Goal: Navigation & Orientation: Find specific page/section

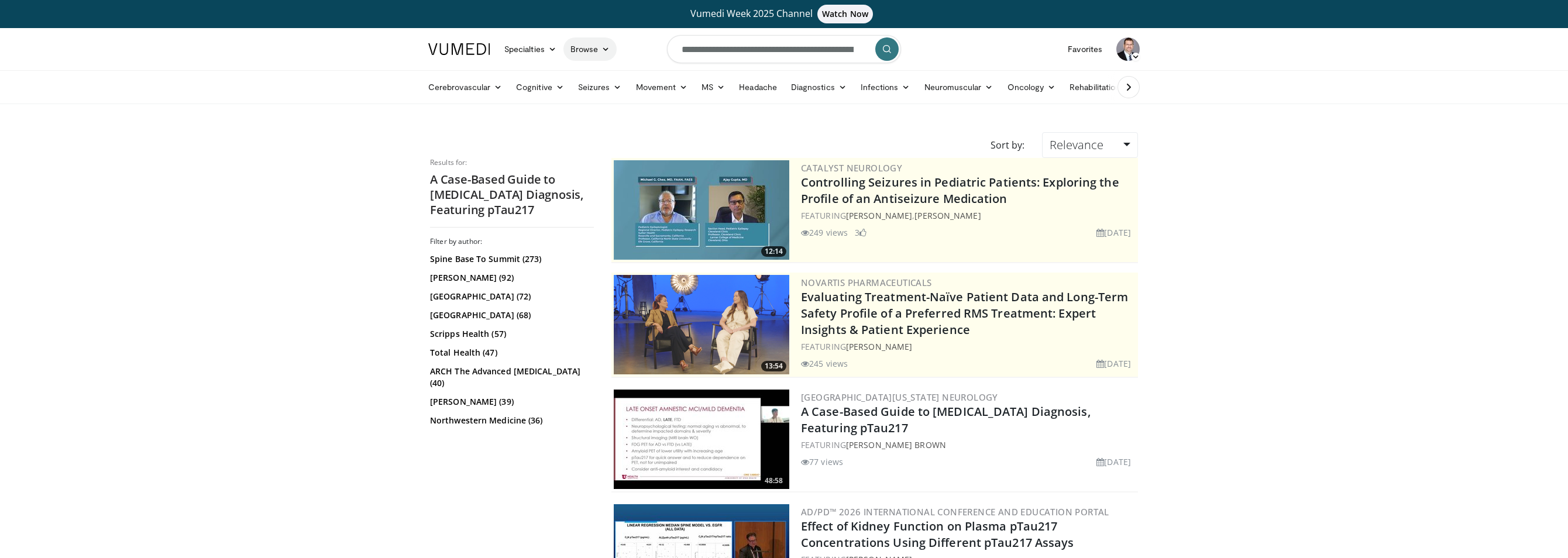
click at [591, 53] on link "Browse" at bounding box center [590, 49] width 54 height 24
click at [596, 77] on link "Channels" at bounding box center [633, 76] width 139 height 18
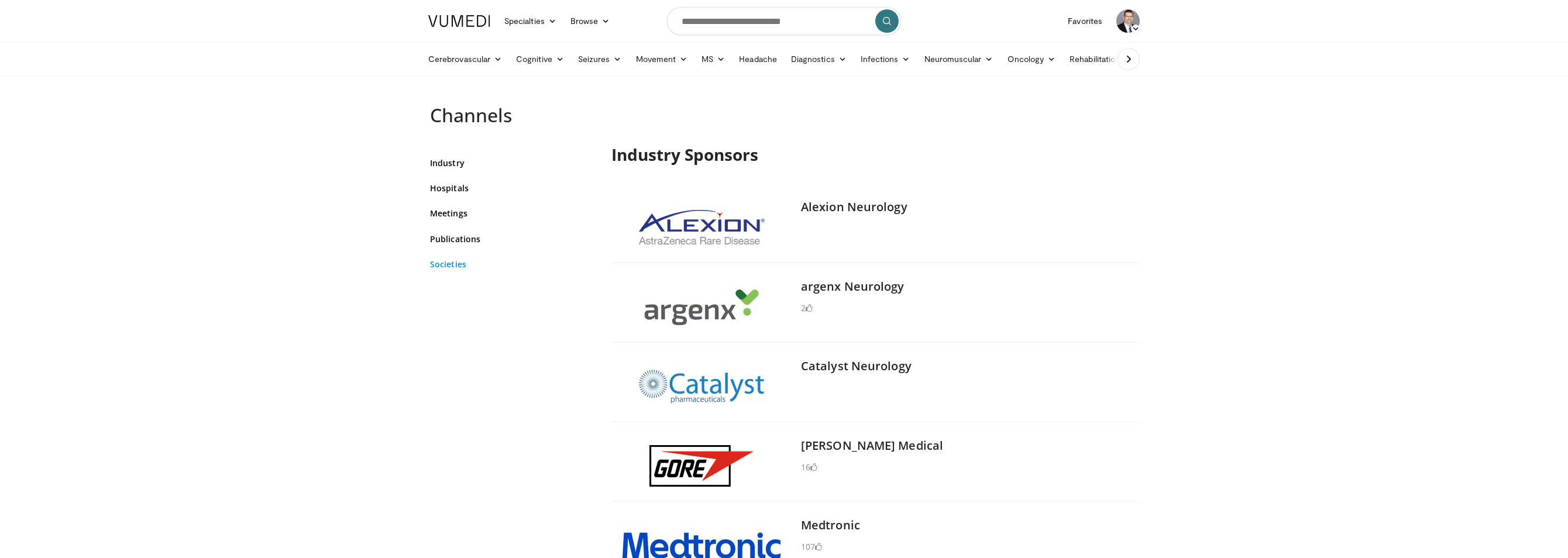
click at [447, 265] on link "Societies" at bounding box center [512, 263] width 164 height 12
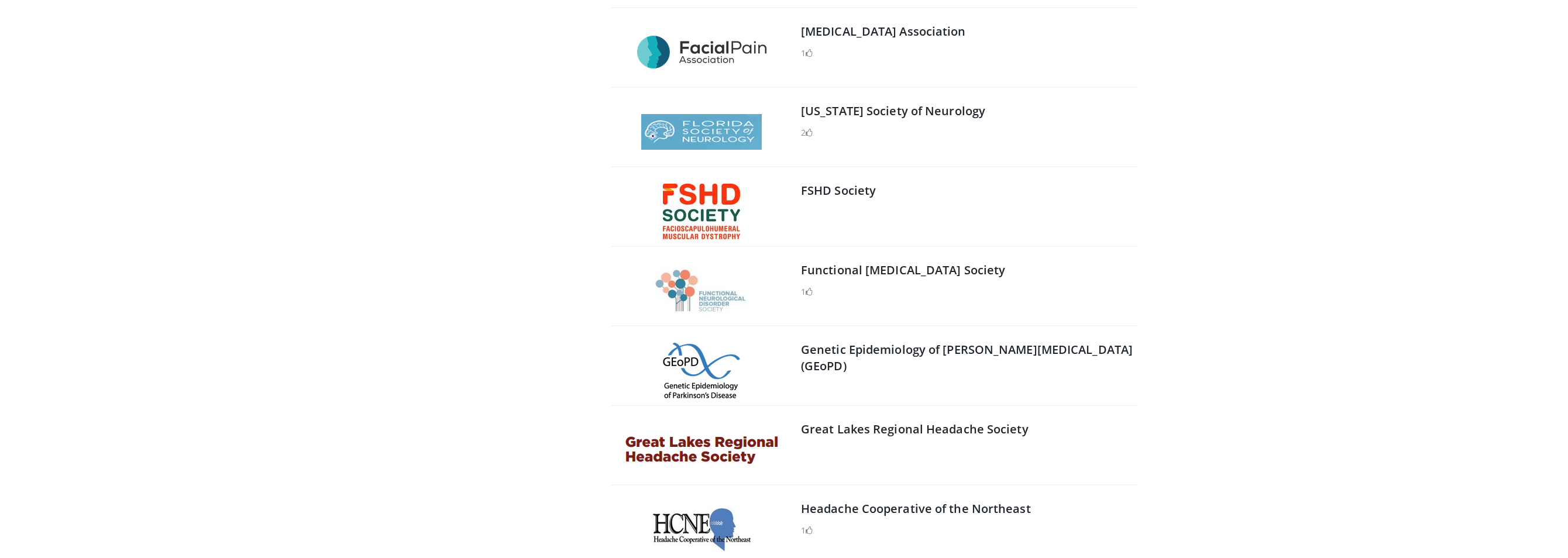
scroll to position [9823, 0]
